Goal: Task Accomplishment & Management: Manage account settings

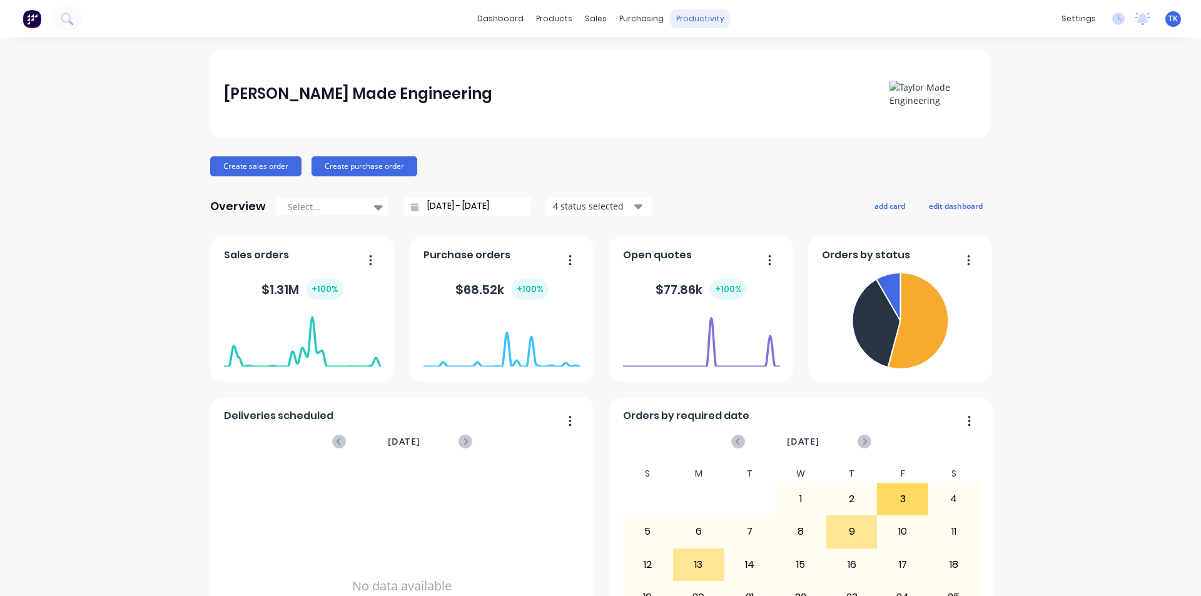
click at [706, 14] on div "productivity" at bounding box center [700, 18] width 61 height 19
click at [706, 83] on div "Planner" at bounding box center [713, 84] width 29 height 11
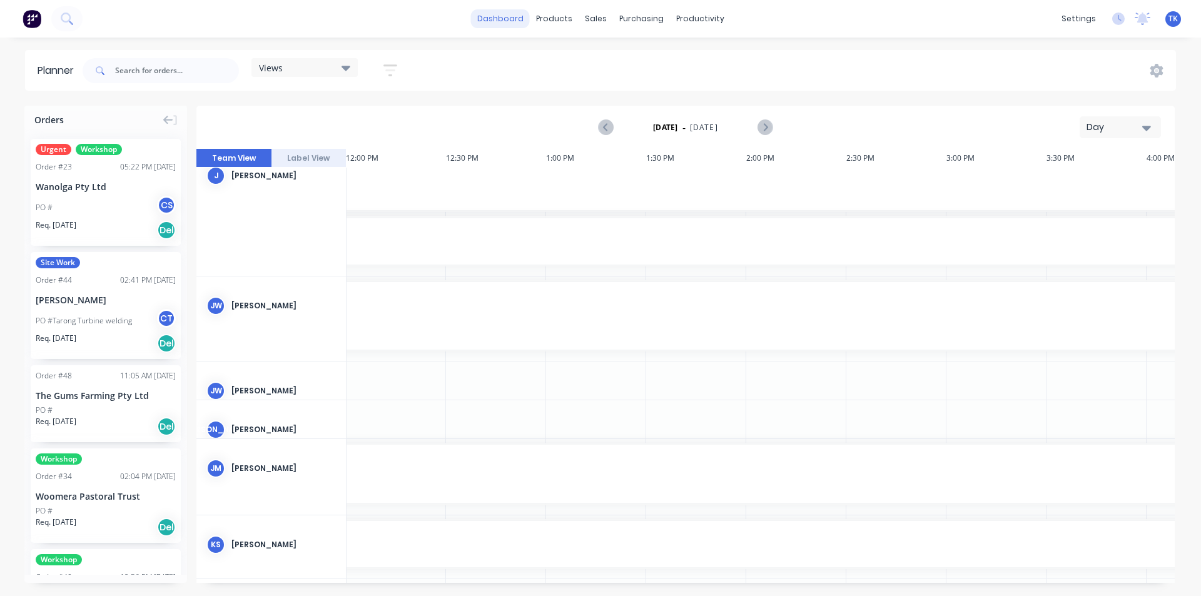
click at [504, 11] on link "dashboard" at bounding box center [500, 18] width 59 height 19
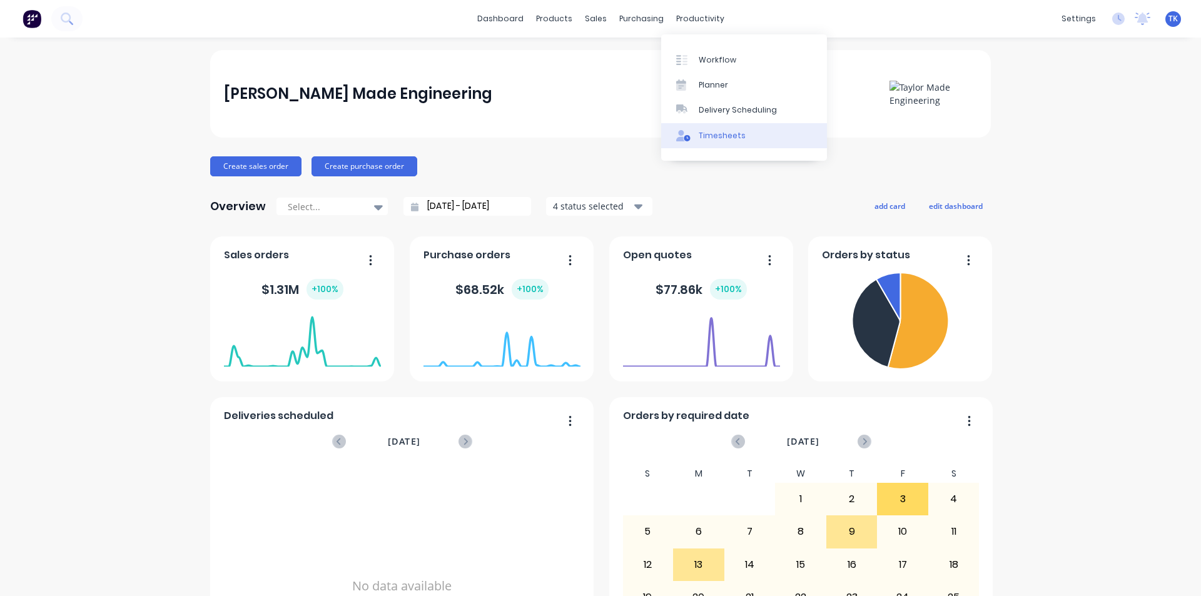
click at [707, 127] on link "Timesheets" at bounding box center [744, 135] width 166 height 25
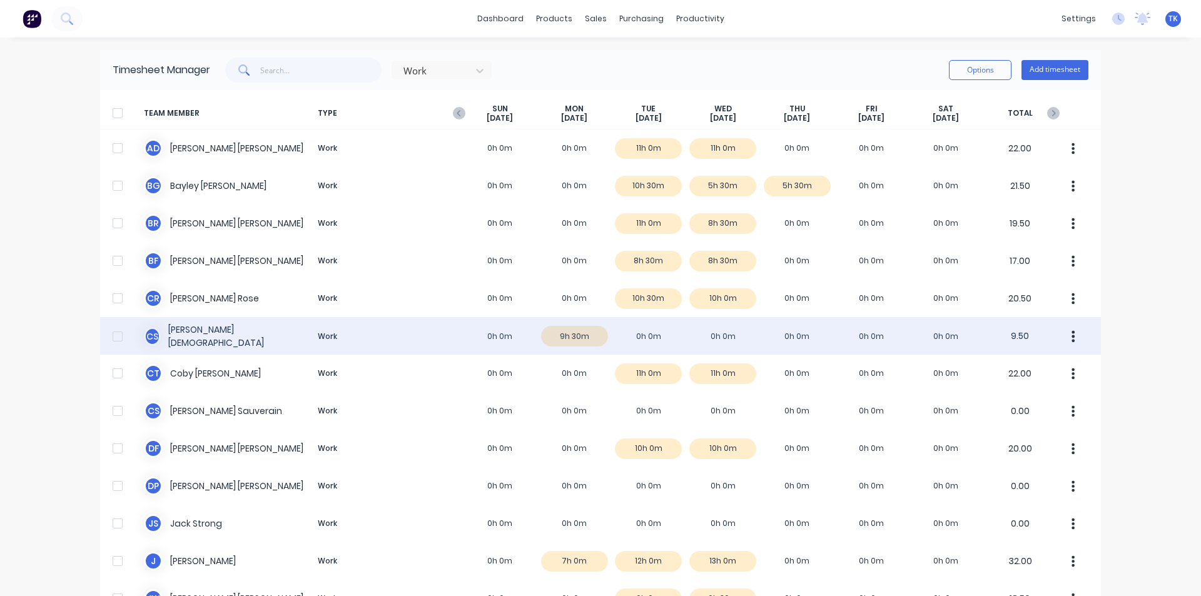
click at [563, 333] on div "C S [PERSON_NAME] Work 0h 0m 9h 30m 0h 0m 0h 0m 0h 0m 0h 0m 0h 0m 9.50" at bounding box center [600, 336] width 1001 height 38
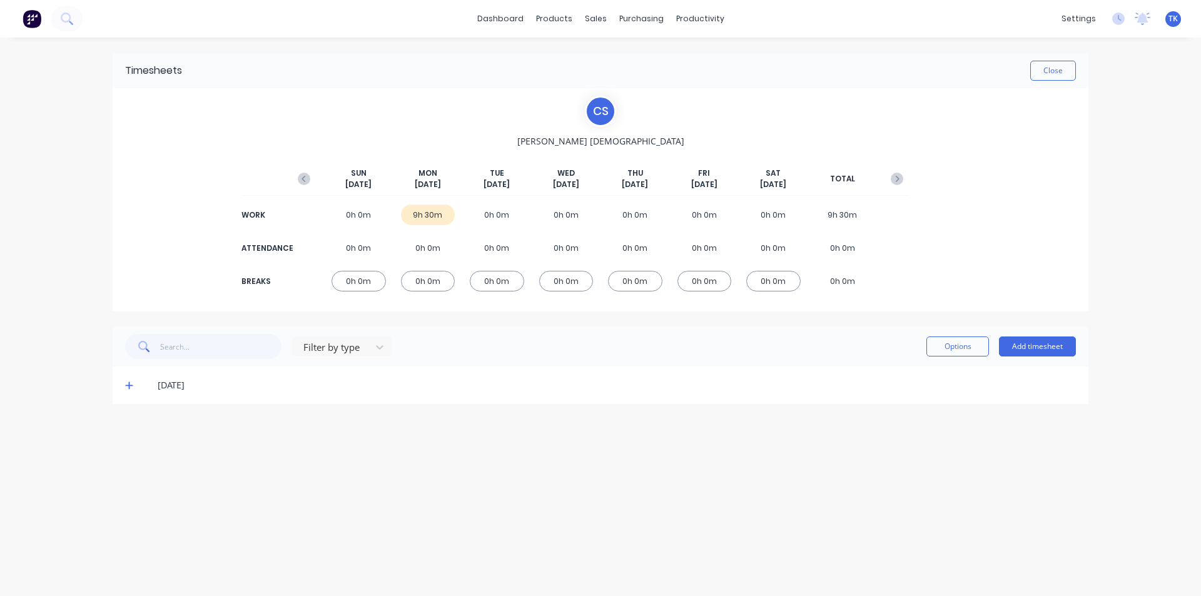
click at [131, 388] on icon at bounding box center [129, 385] width 8 height 9
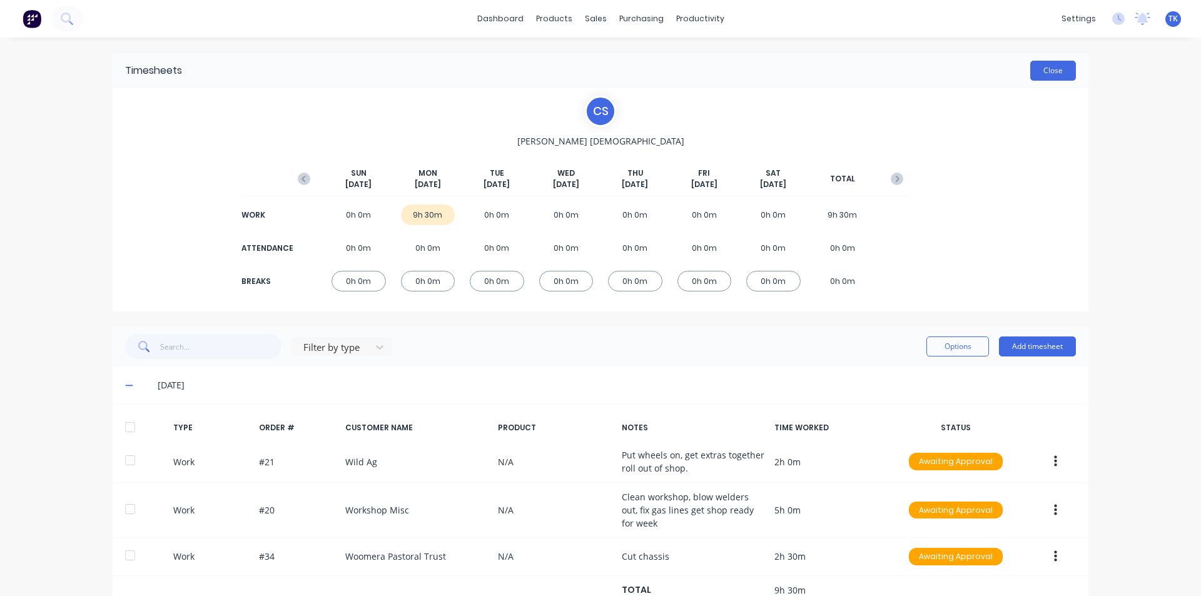
click at [1058, 71] on button "Close" at bounding box center [1054, 71] width 46 height 20
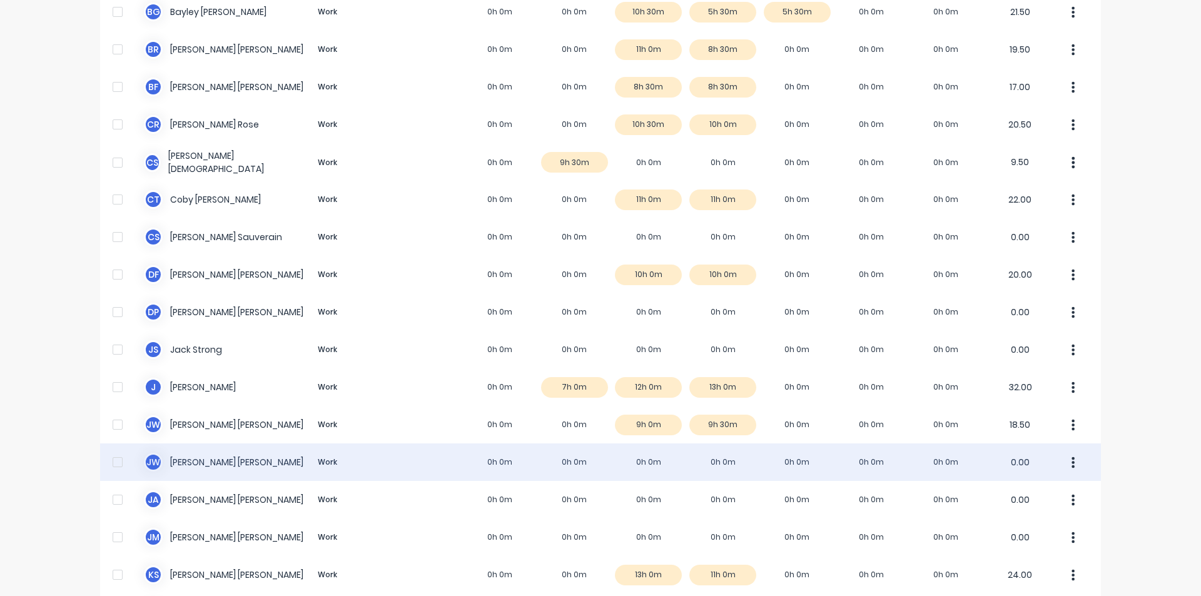
scroll to position [375, 0]
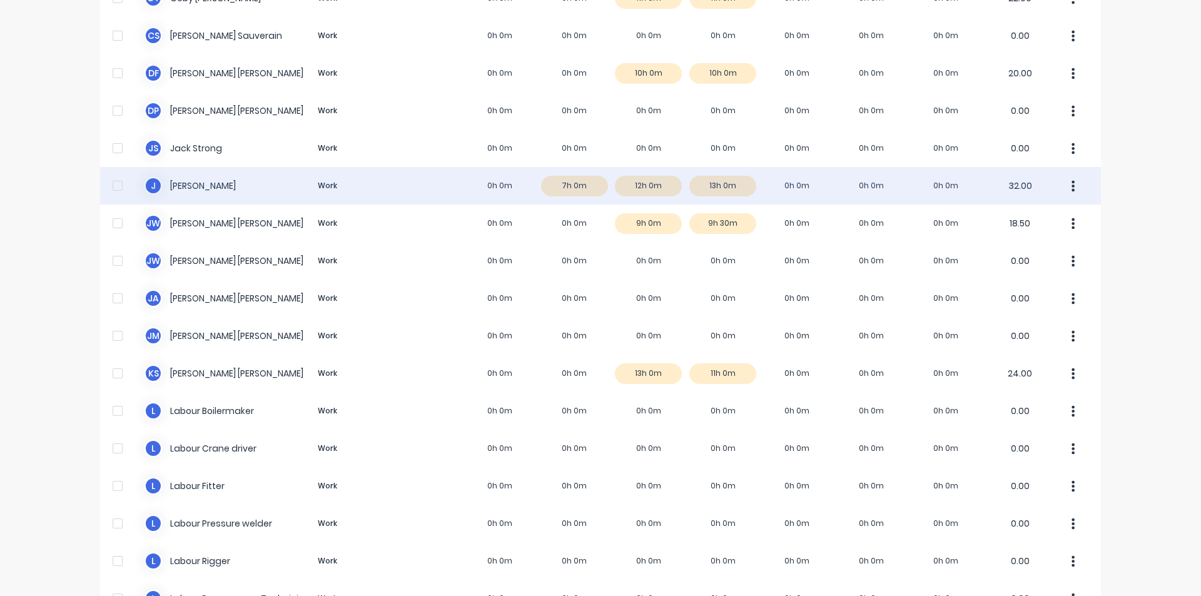
click at [564, 191] on div "J [PERSON_NAME] Work 0h 0m 7h 0m 12h 0m 13h 0m 0h 0m 0h 0m 0h 0m 32.00" at bounding box center [600, 186] width 1001 height 38
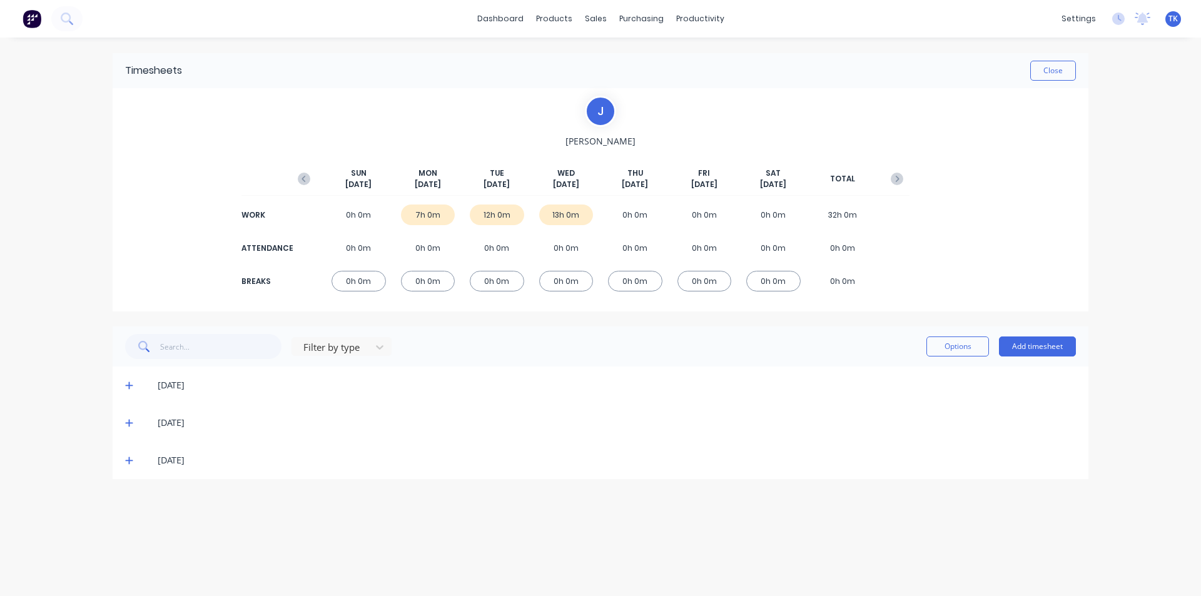
click at [128, 386] on icon at bounding box center [129, 386] width 8 height 8
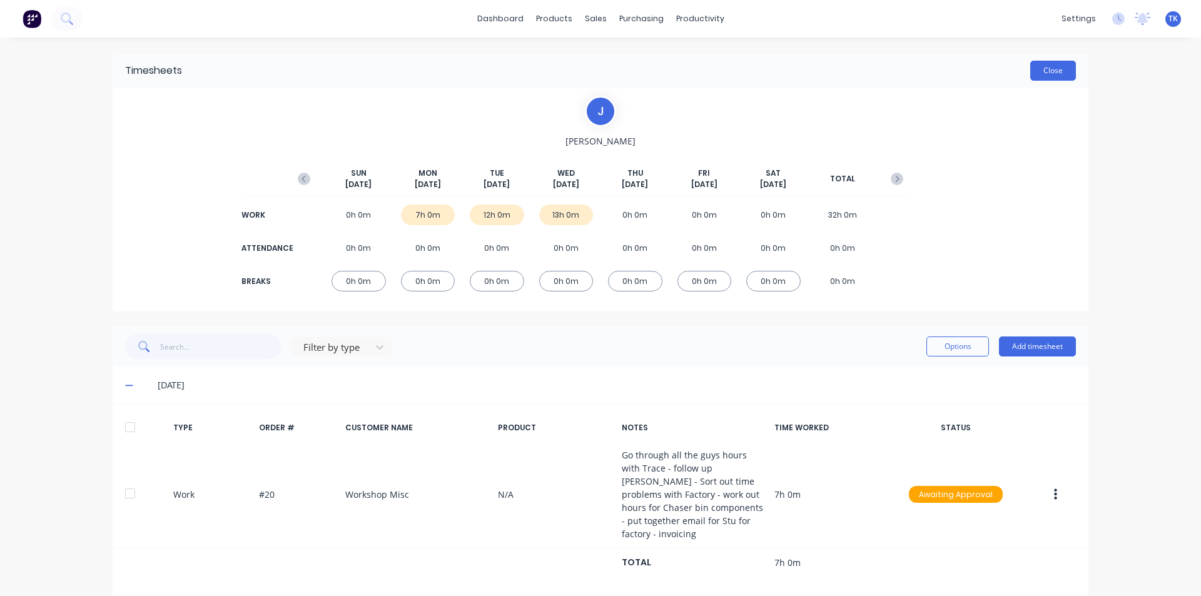
click at [1044, 71] on button "Close" at bounding box center [1054, 71] width 46 height 20
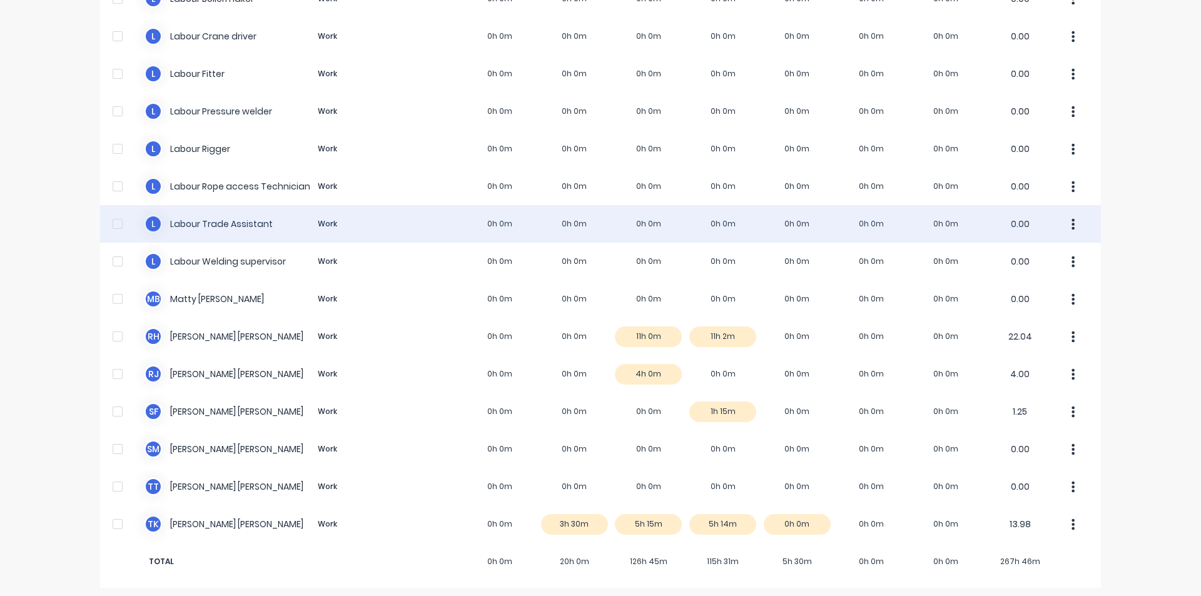
scroll to position [792, 0]
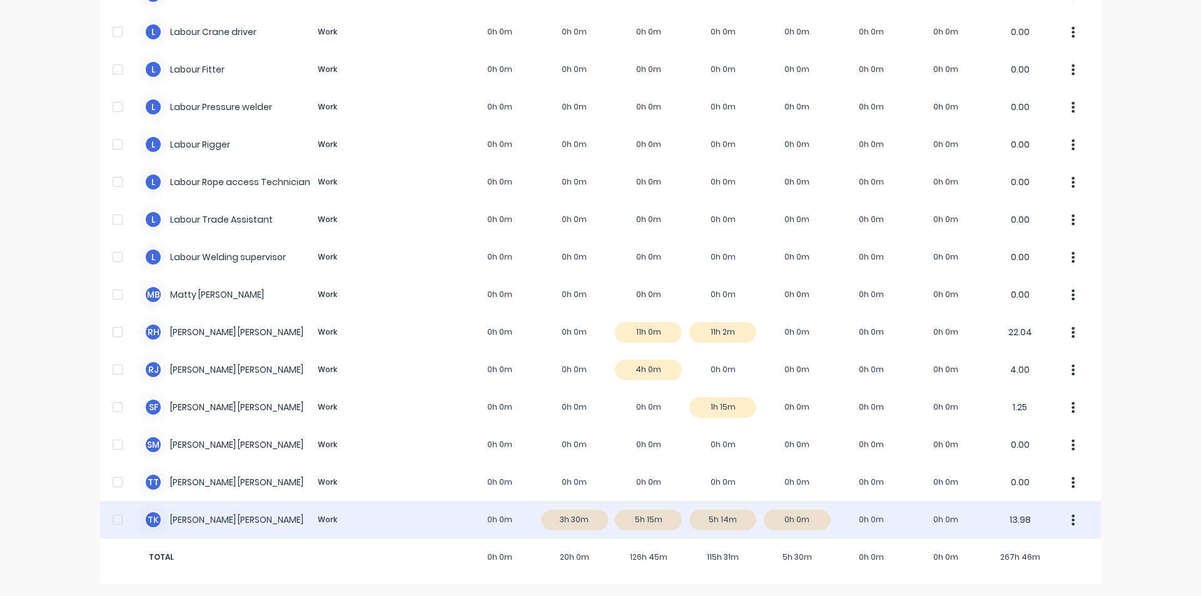
click at [564, 517] on div "T K [PERSON_NAME] Work 0h 0m 3h 30m 5h 15m 5h 14m 0h 0m 0h 0m 0h 0m 13.98" at bounding box center [600, 520] width 1001 height 38
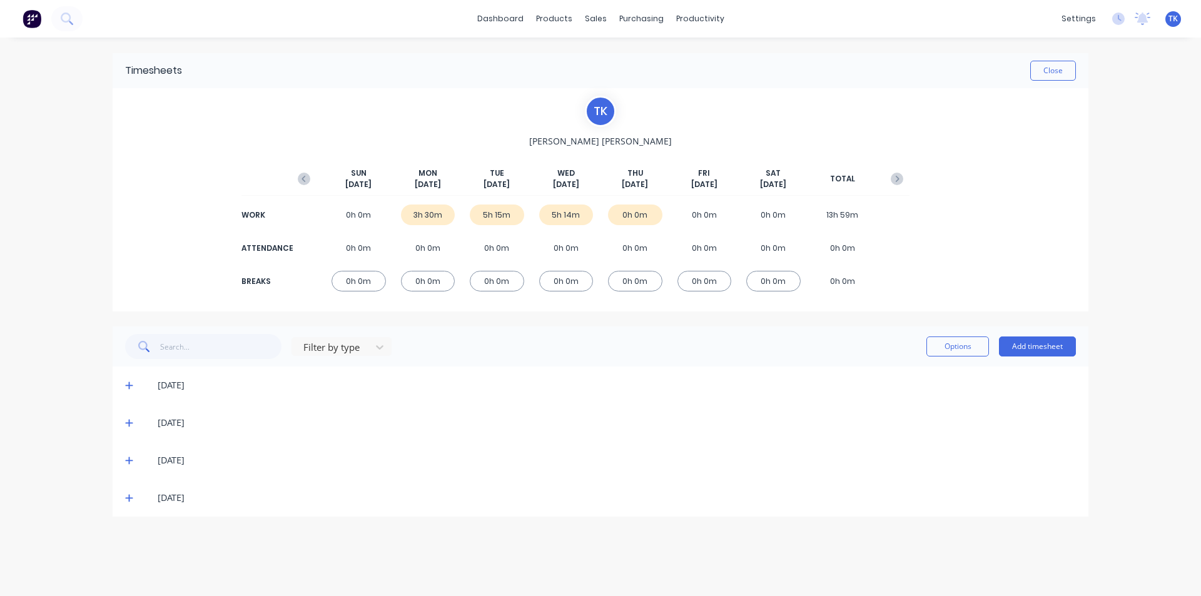
click at [421, 222] on div "3h 30m" at bounding box center [428, 215] width 54 height 21
click at [422, 213] on div "3h 30m" at bounding box center [428, 215] width 54 height 21
drag, startPoint x: 128, startPoint y: 385, endPoint x: 184, endPoint y: 397, distance: 57.7
click at [130, 385] on icon at bounding box center [129, 385] width 8 height 9
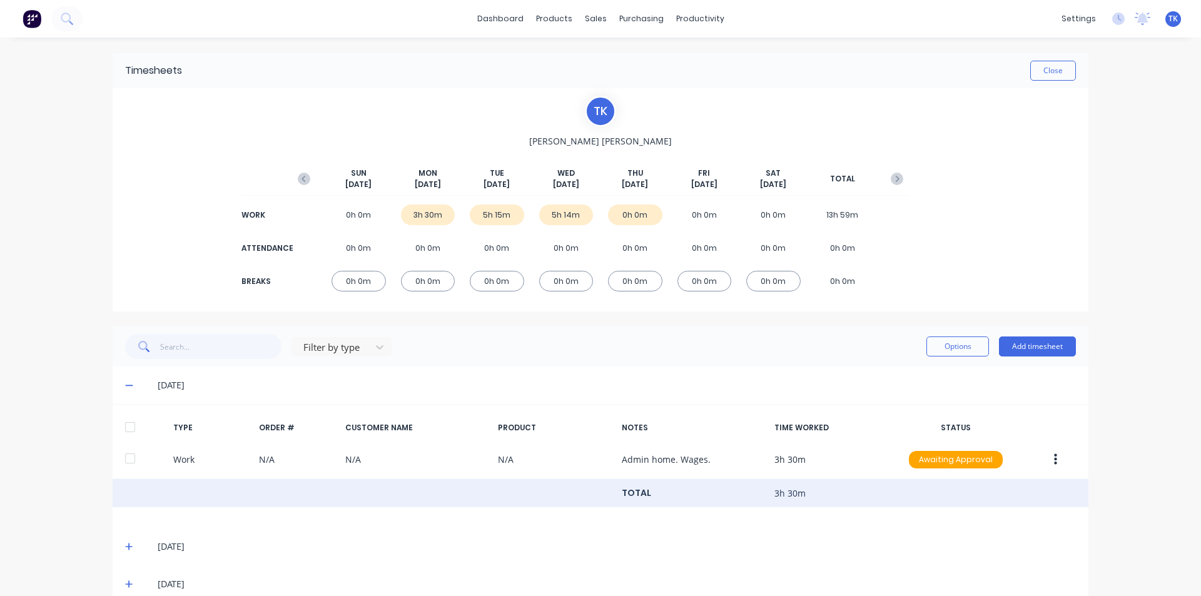
scroll to position [60, 0]
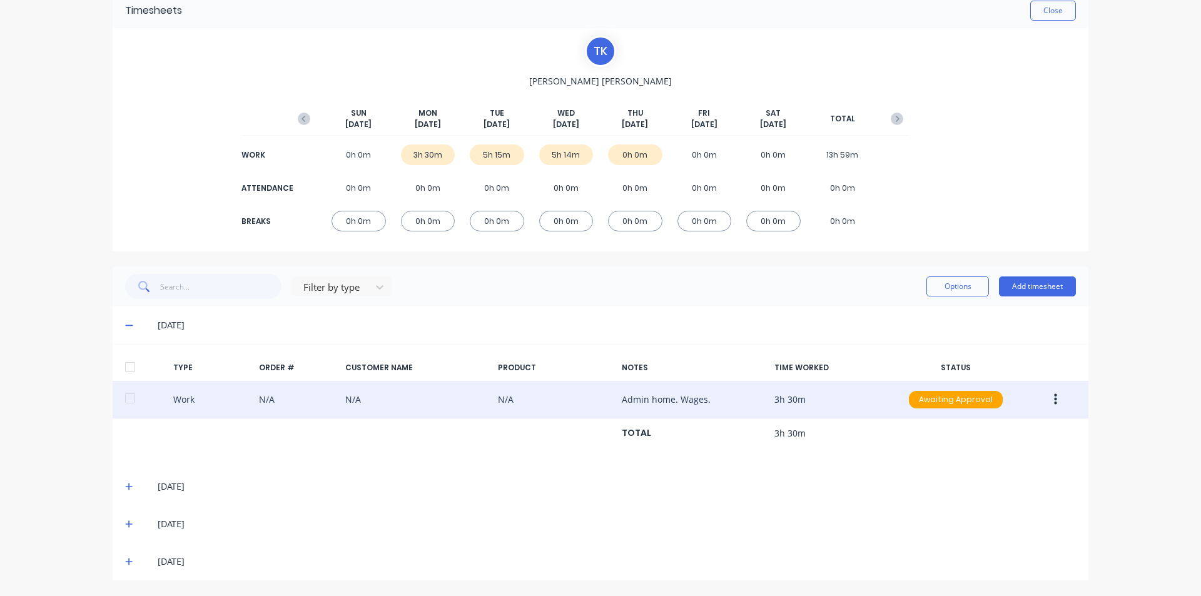
click at [1054, 398] on icon "button" at bounding box center [1055, 400] width 3 height 14
click at [963, 349] on div "Edit" at bounding box center [1011, 353] width 96 height 18
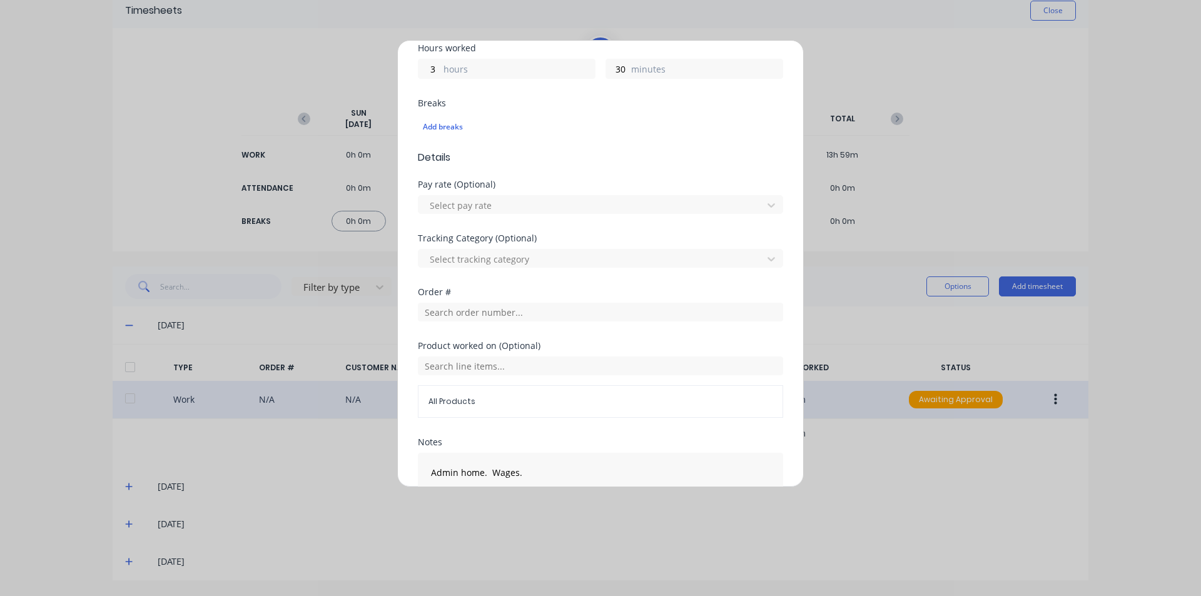
scroll to position [318, 0]
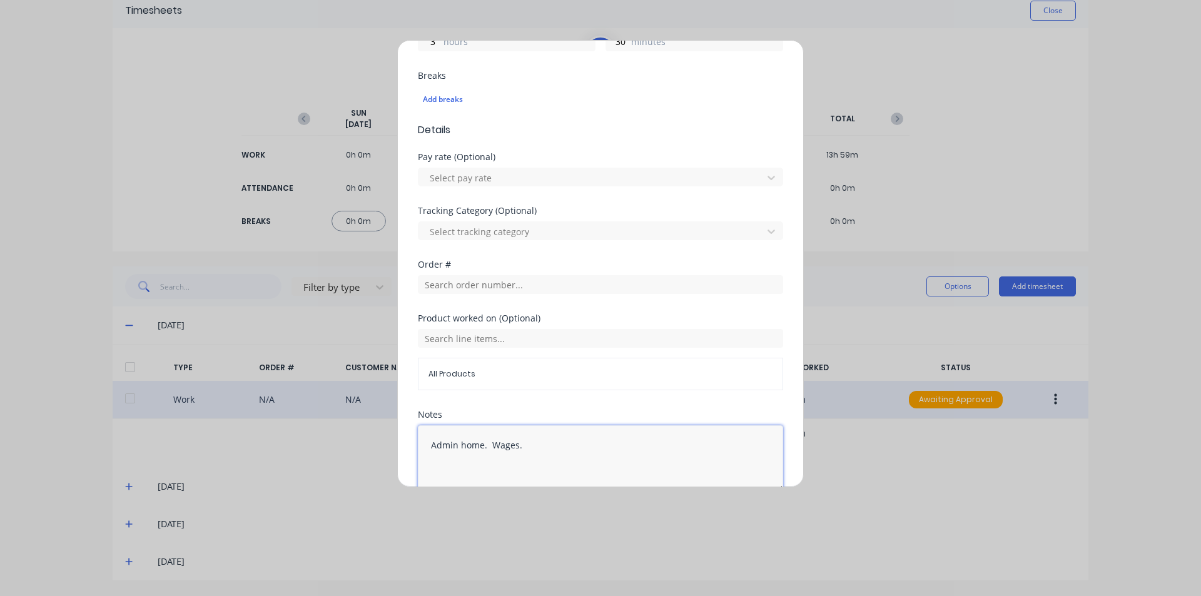
click at [538, 444] on textarea "Admin home. Wages." at bounding box center [600, 459] width 365 height 66
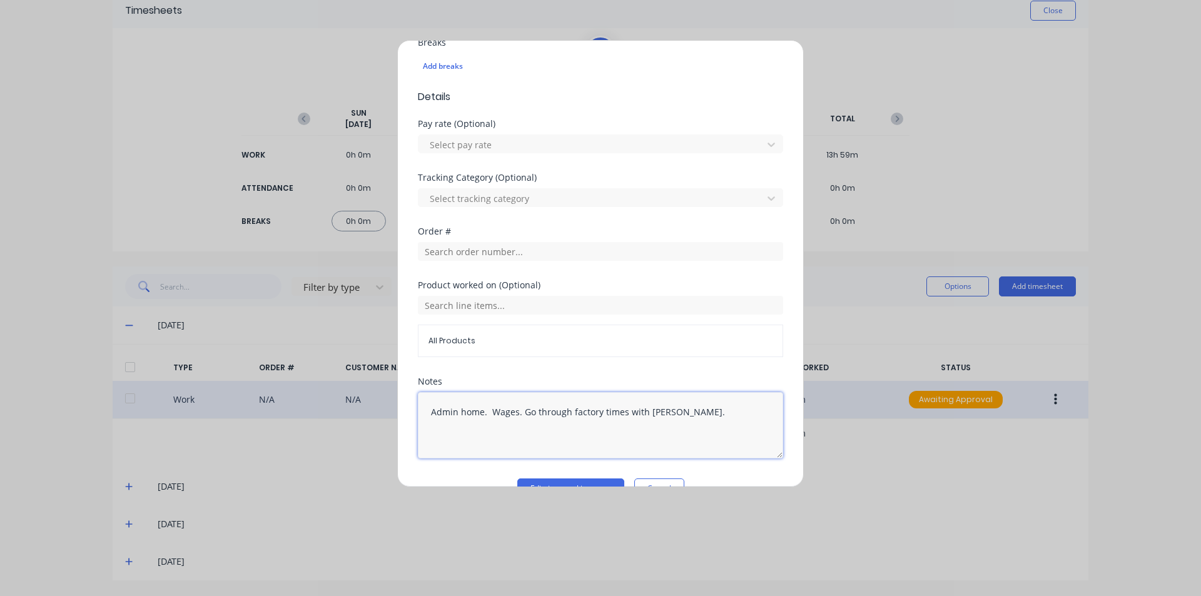
scroll to position [380, 0]
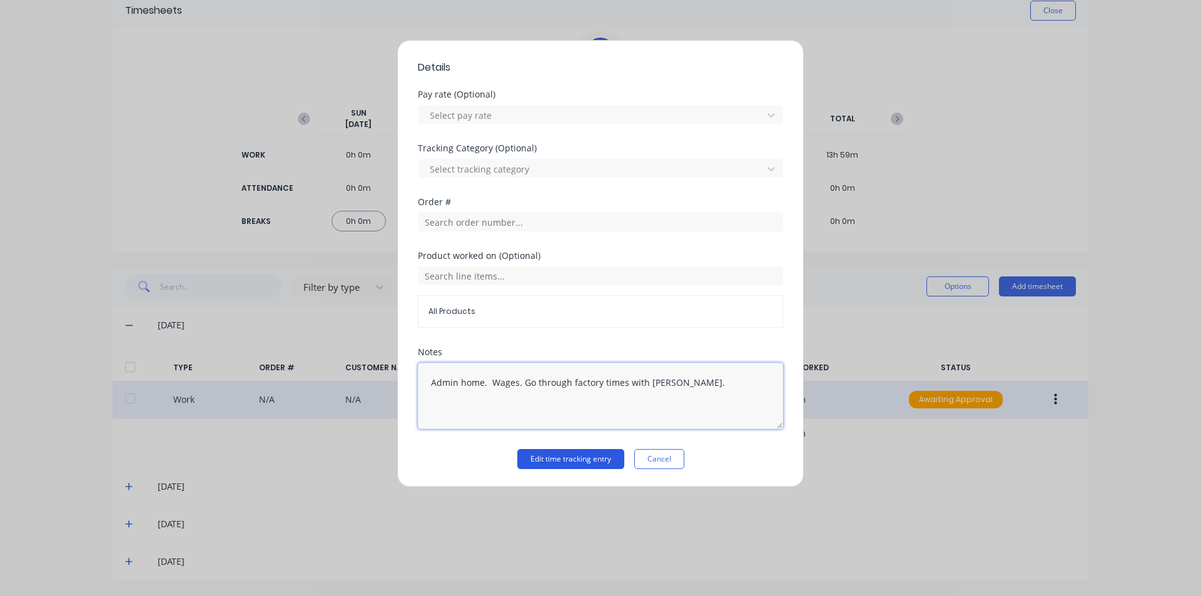
type textarea "Admin home. Wages. Go through factory times with [PERSON_NAME]."
click at [553, 458] on button "Edit time tracking entry" at bounding box center [570, 459] width 107 height 20
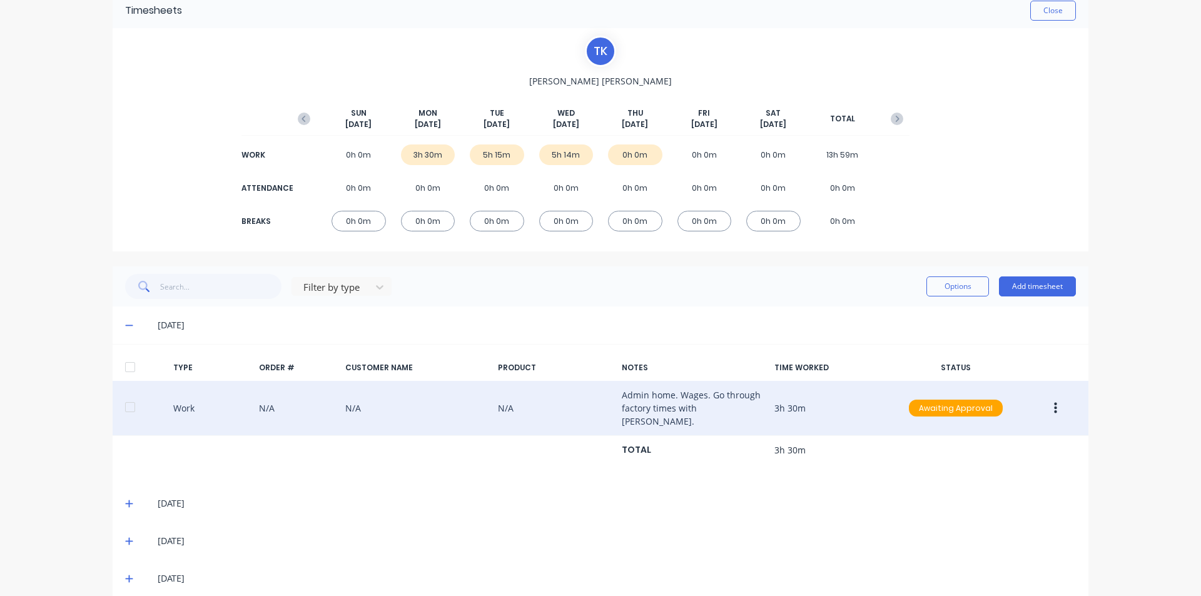
click at [125, 323] on icon at bounding box center [129, 325] width 8 height 9
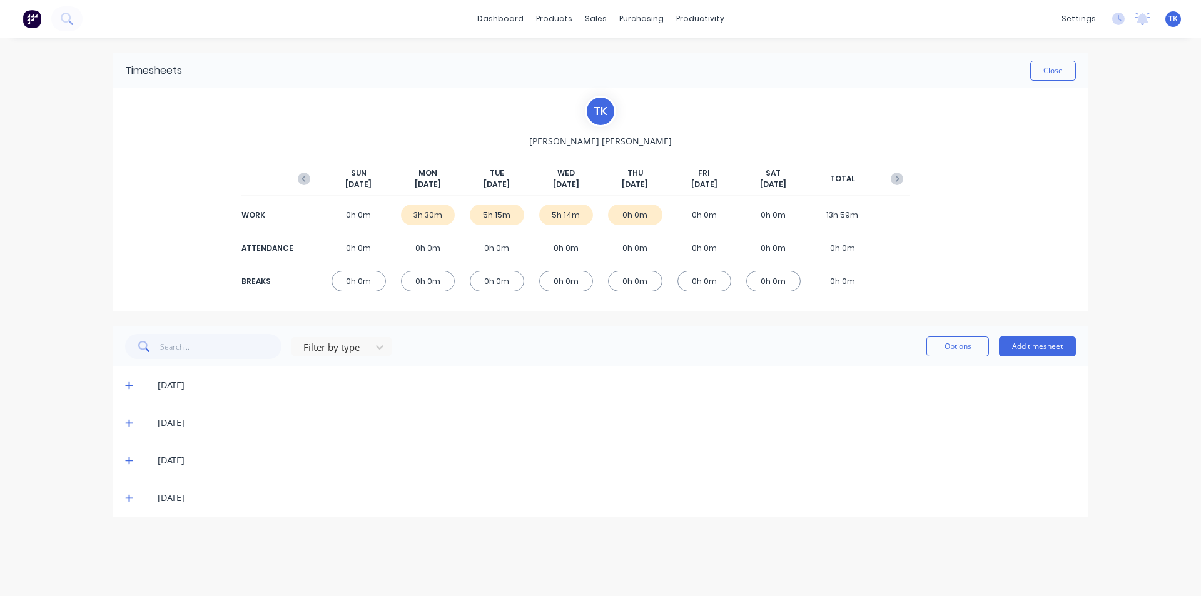
click at [130, 424] on icon at bounding box center [129, 423] width 8 height 9
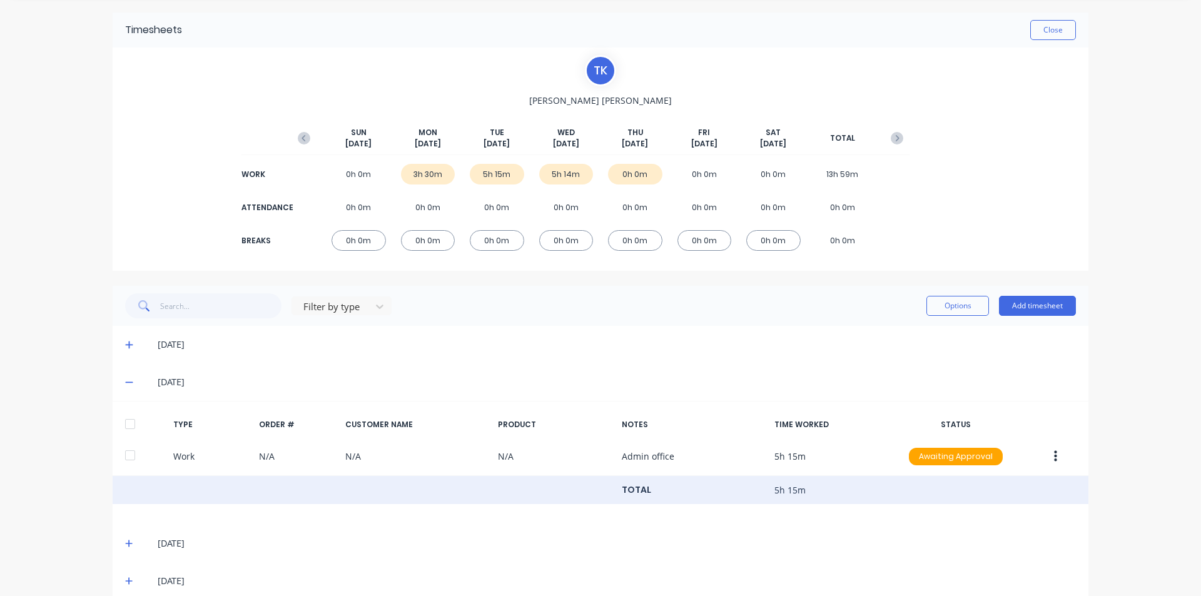
scroll to position [60, 0]
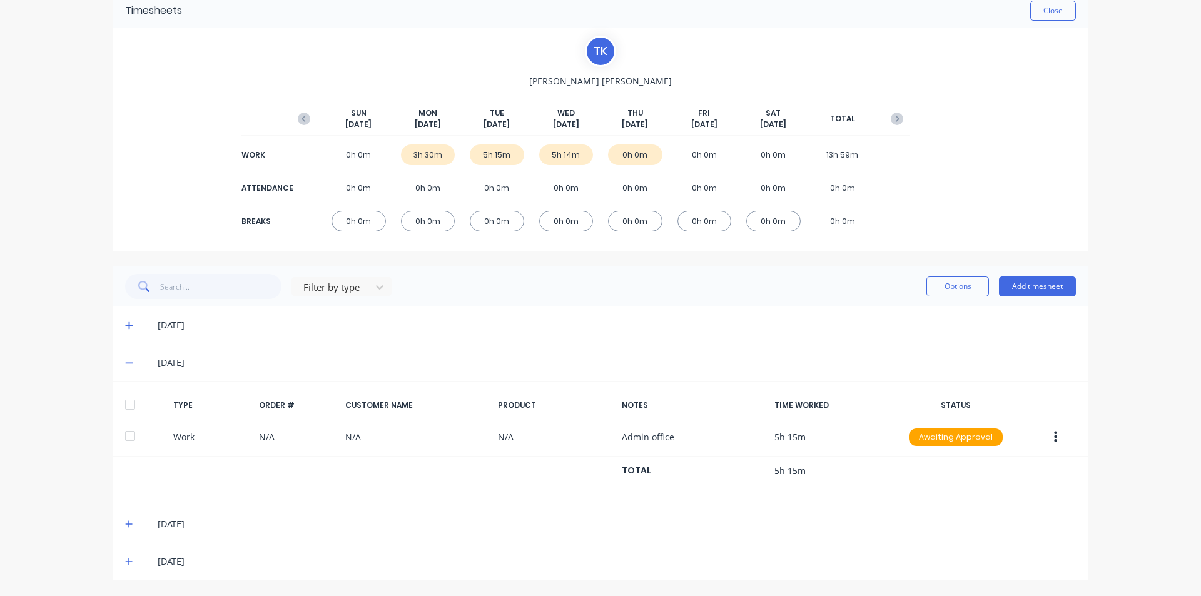
click at [125, 362] on icon at bounding box center [129, 363] width 8 height 9
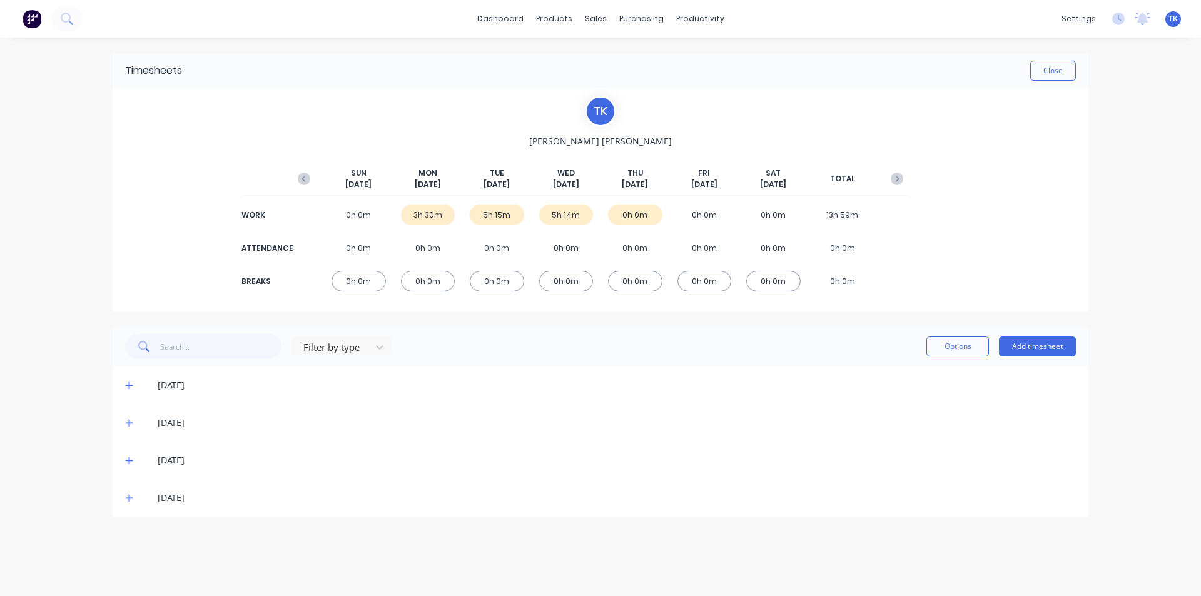
click at [130, 462] on icon at bounding box center [129, 460] width 8 height 9
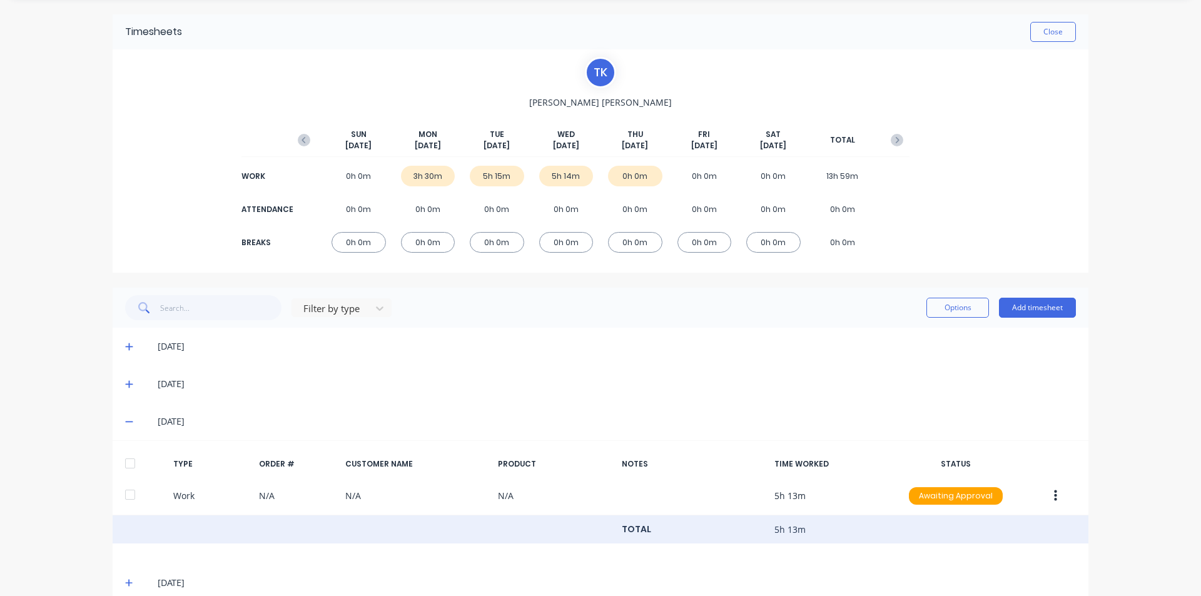
scroll to position [60, 0]
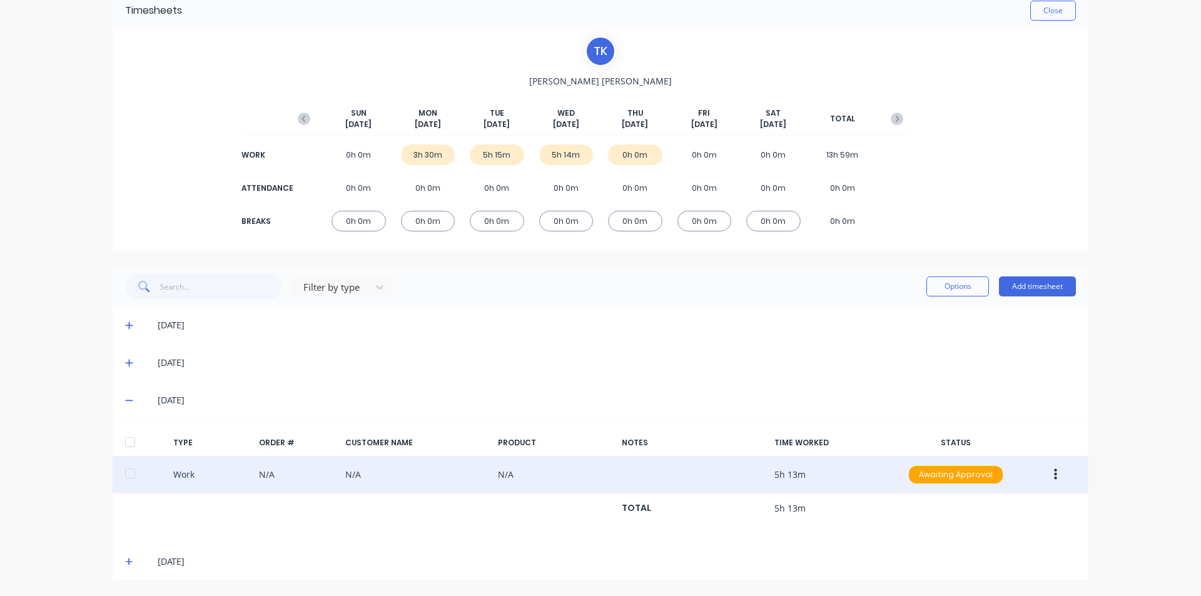
click at [1058, 477] on button "button" at bounding box center [1055, 475] width 29 height 23
click at [968, 425] on div "Edit" at bounding box center [1011, 428] width 96 height 18
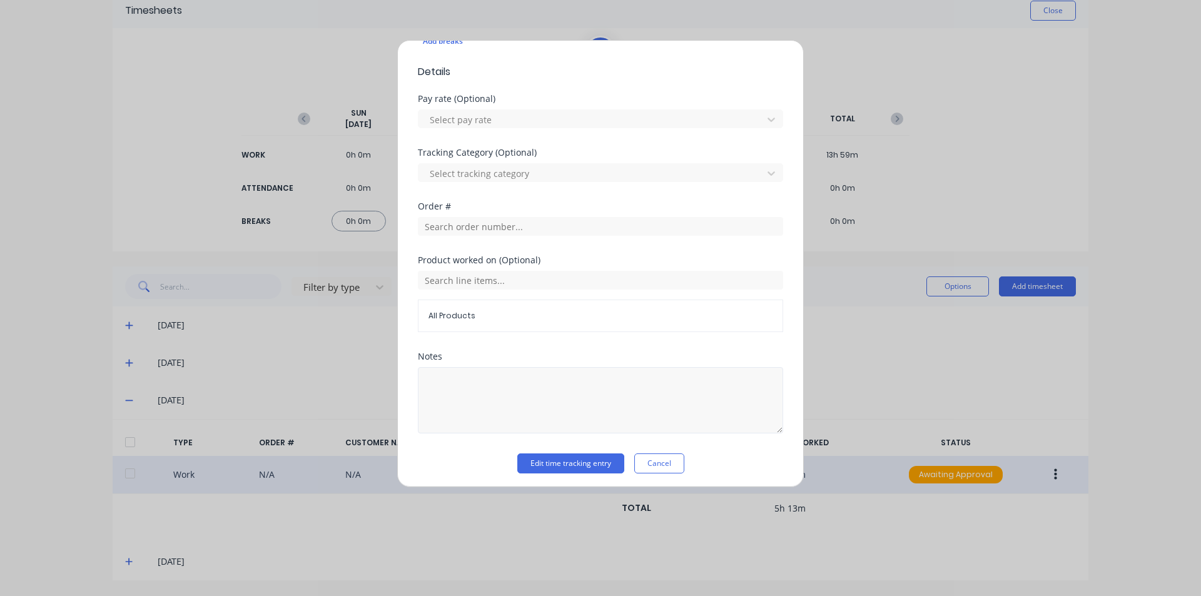
scroll to position [380, 0]
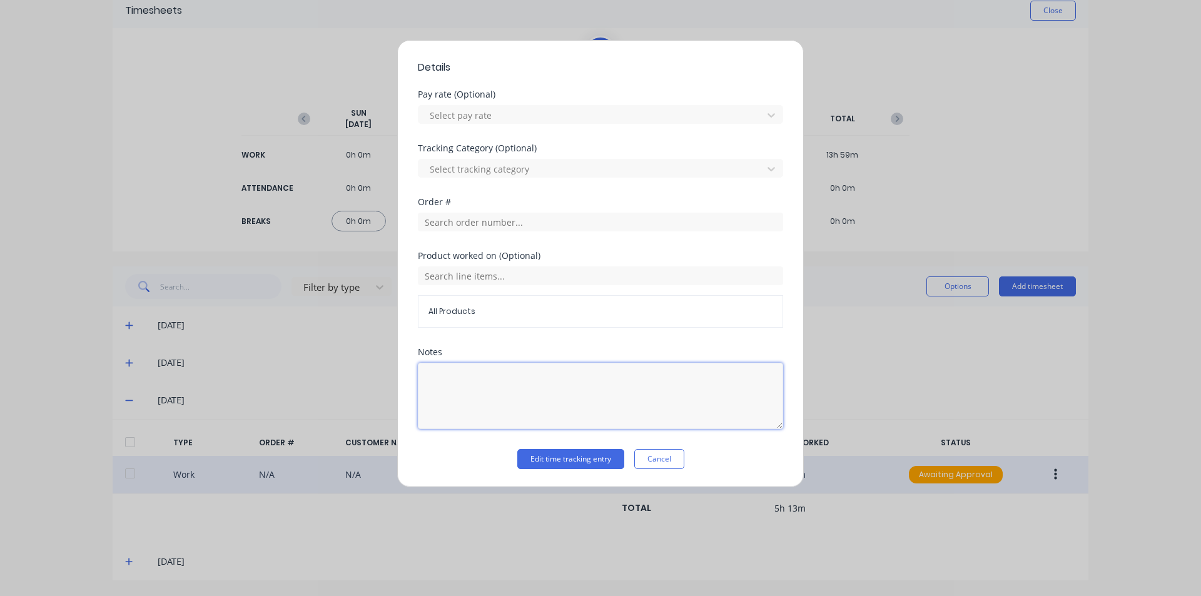
click at [479, 374] on textarea at bounding box center [600, 396] width 365 height 66
type textarea "Admin Office"
click at [568, 462] on button "Edit time tracking entry" at bounding box center [570, 459] width 107 height 20
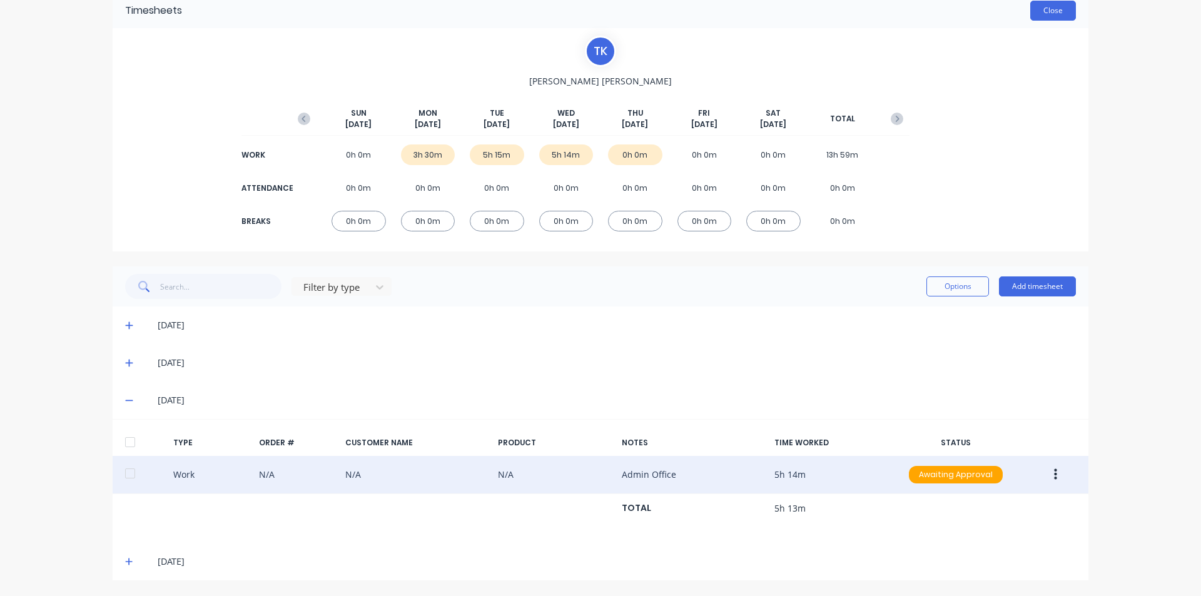
click at [1031, 1] on button "Close" at bounding box center [1054, 11] width 46 height 20
